Goal: Information Seeking & Learning: Find specific fact

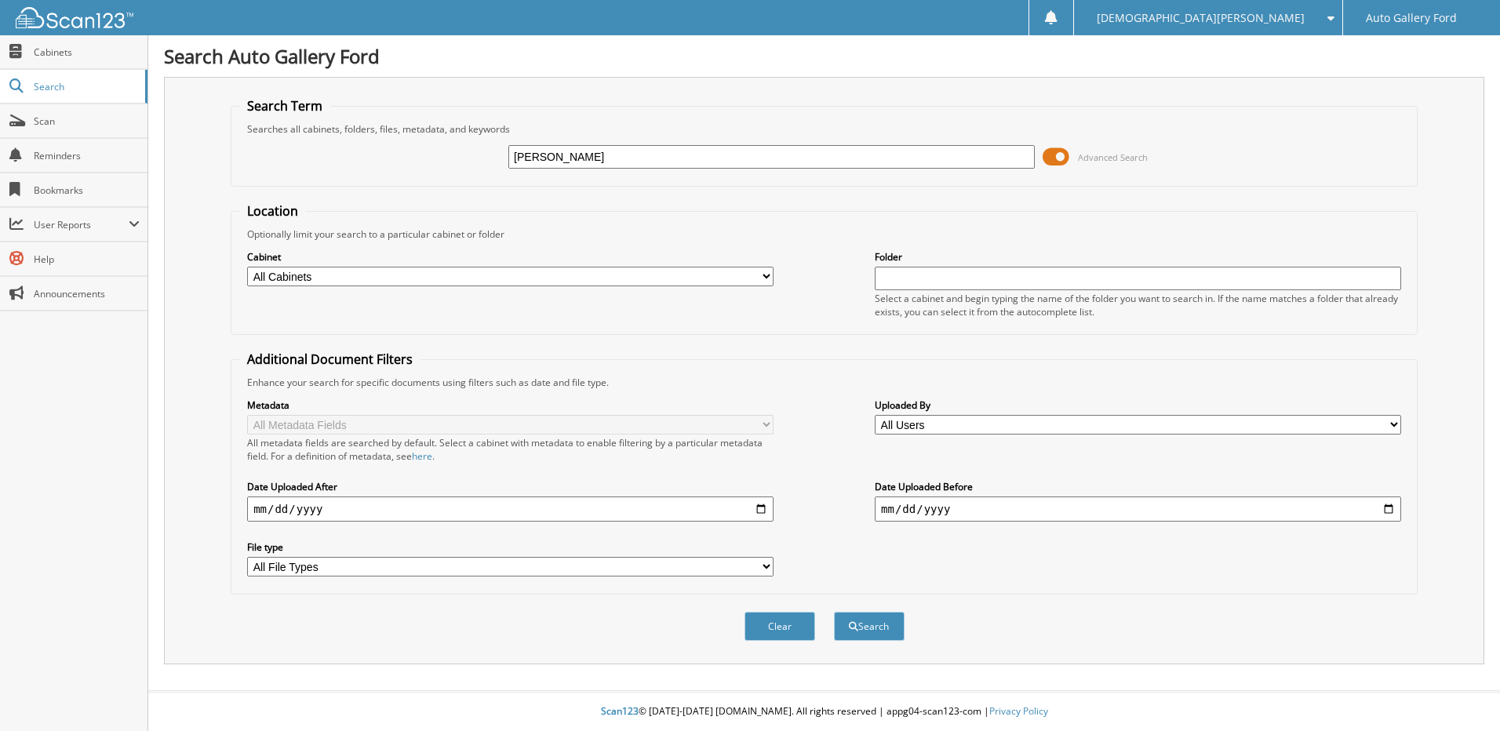
type input "[PERSON_NAME]"
click at [834, 612] on button "Search" at bounding box center [869, 626] width 71 height 29
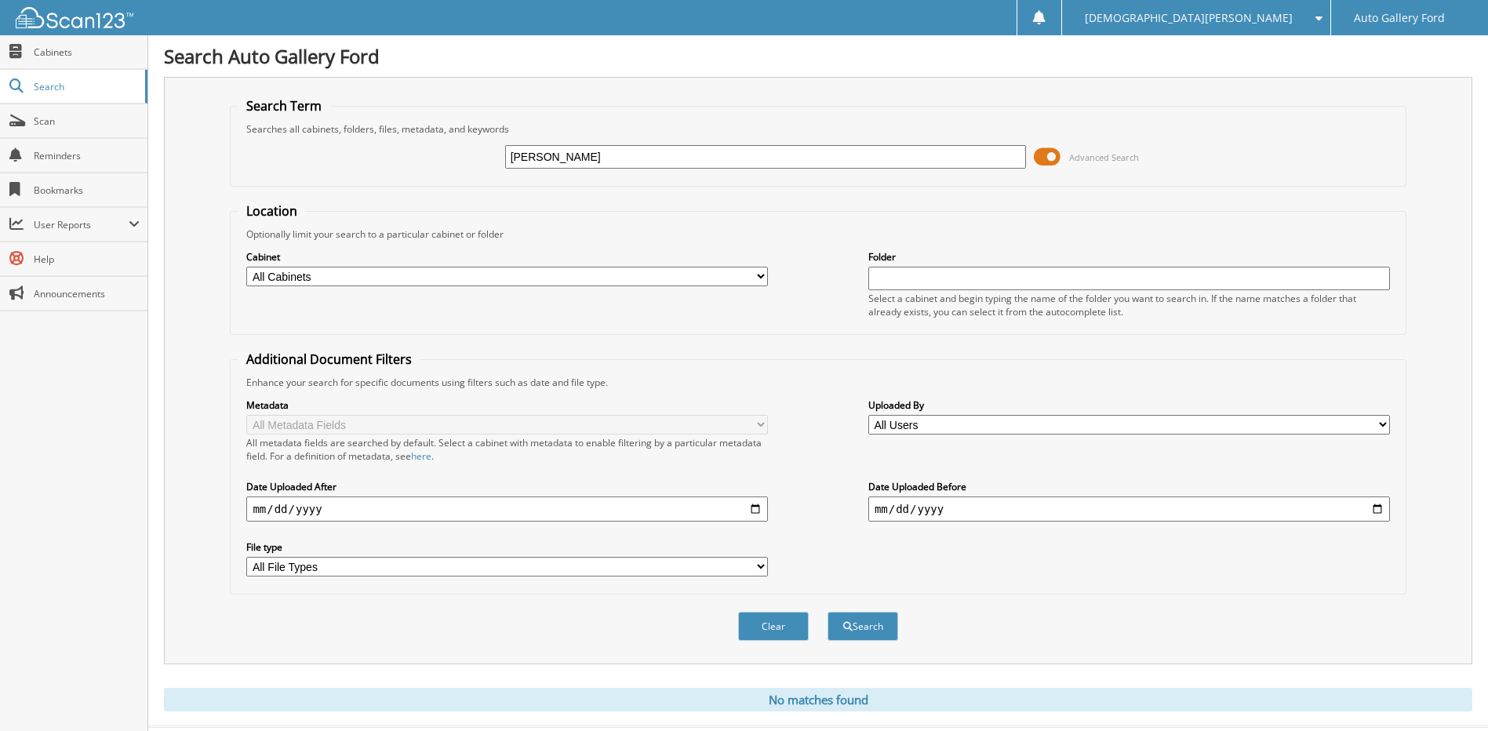
drag, startPoint x: 625, startPoint y: 158, endPoint x: 326, endPoint y: 152, distance: 299.7
click at [375, 158] on div "ashton anderson Advanced Search" at bounding box center [817, 157] width 1159 height 42
type input "t2310a"
click at [828, 612] on button "Search" at bounding box center [863, 626] width 71 height 29
drag, startPoint x: 571, startPoint y: 153, endPoint x: 220, endPoint y: 166, distance: 351.6
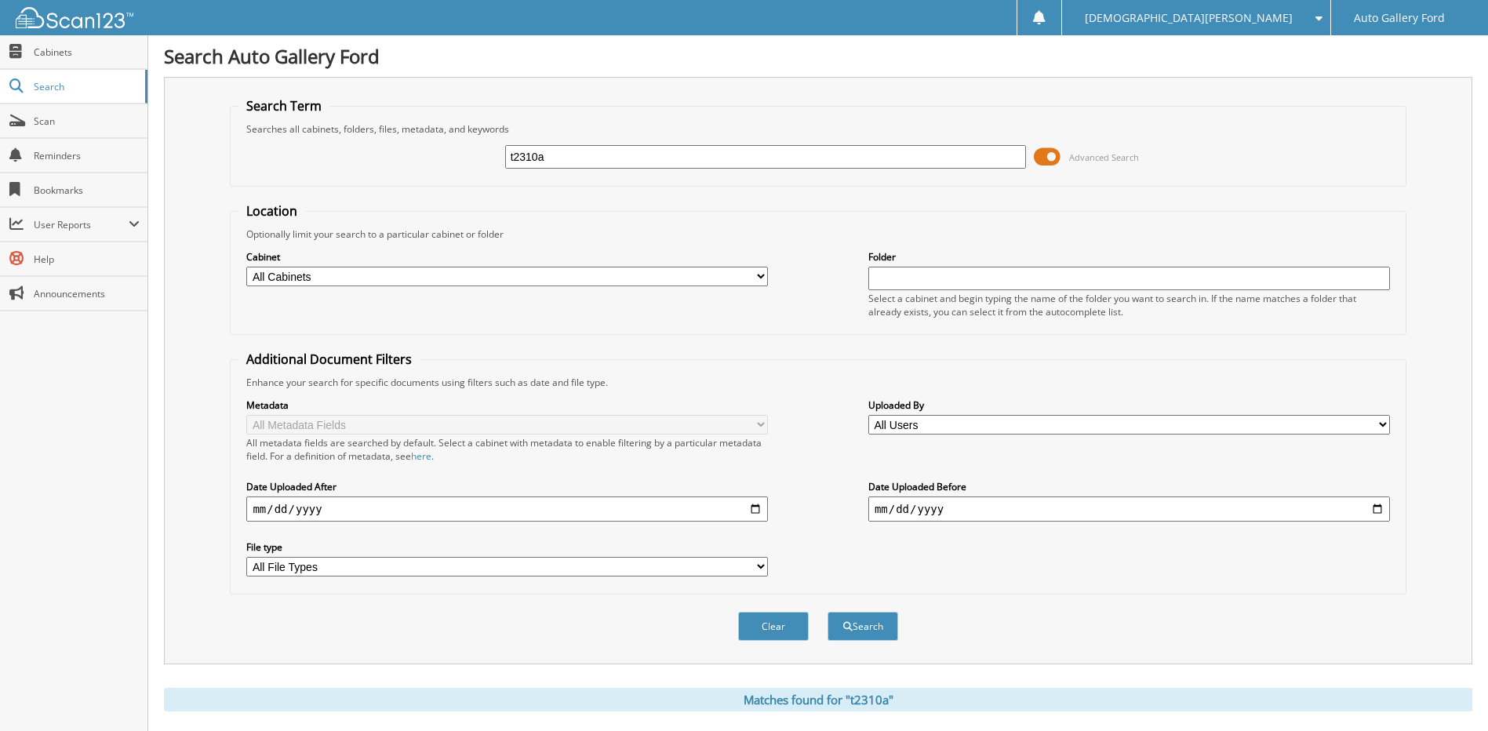
click at [225, 166] on div "Search Term Searches all cabinets, folders, files, metadata, and keywords t2310…" at bounding box center [818, 371] width 1308 height 588
type input "kfb09616"
click at [828, 612] on button "Search" at bounding box center [863, 626] width 71 height 29
